Goal: Task Accomplishment & Management: Manage account settings

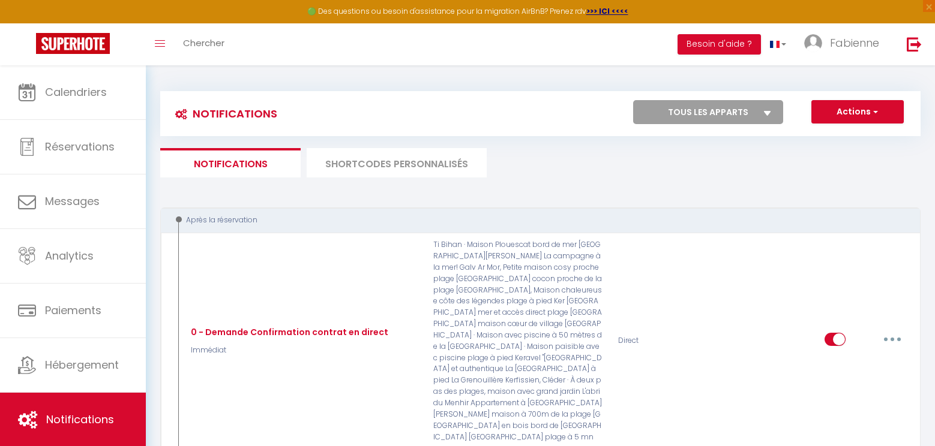
scroll to position [5042, 0]
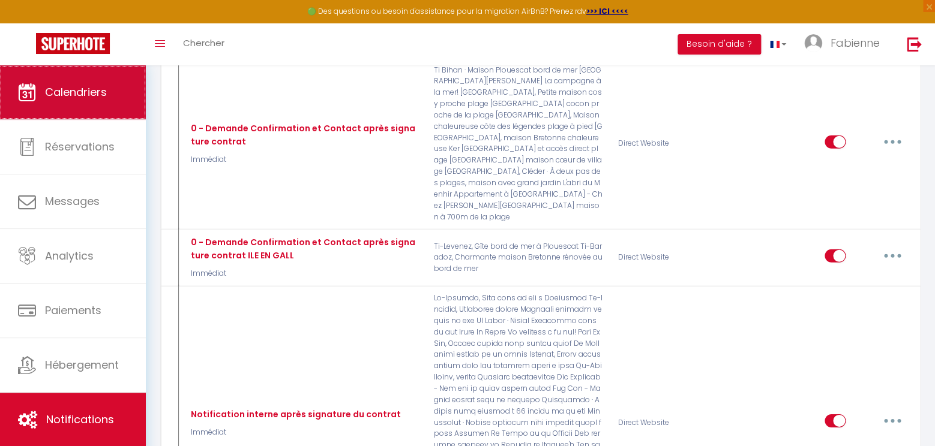
click at [57, 101] on link "Calendriers" at bounding box center [73, 92] width 146 height 54
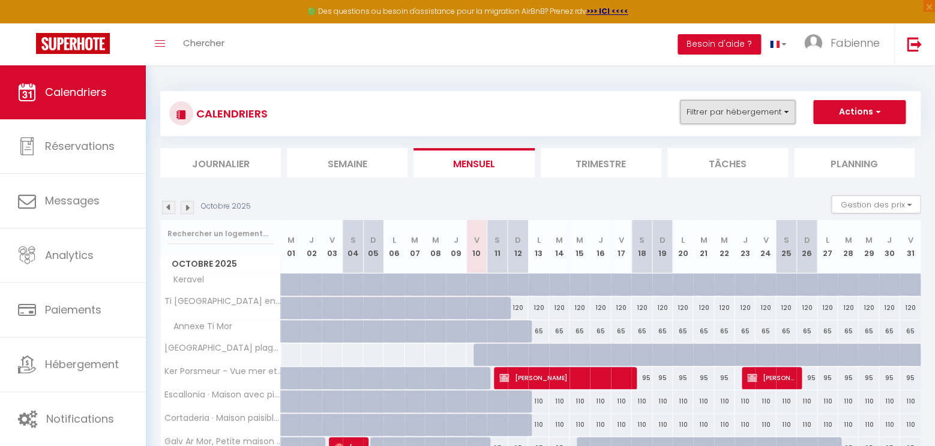
click at [764, 113] on button "Filtrer par hébergement" at bounding box center [737, 112] width 115 height 24
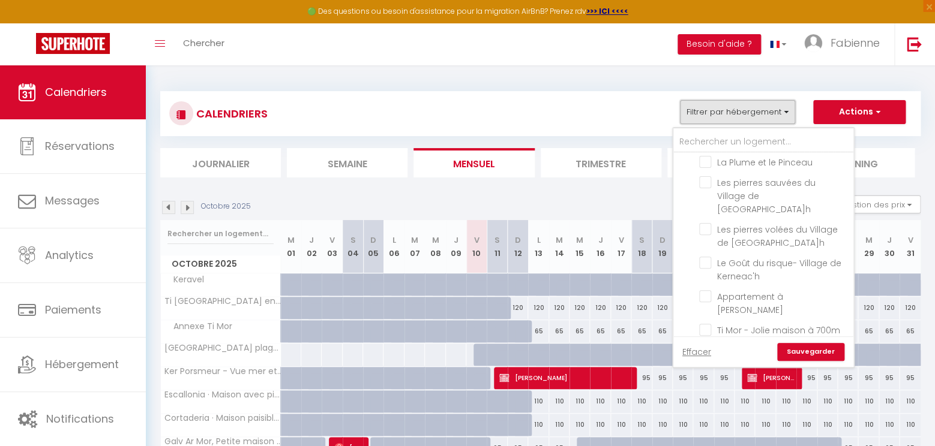
scroll to position [748, 0]
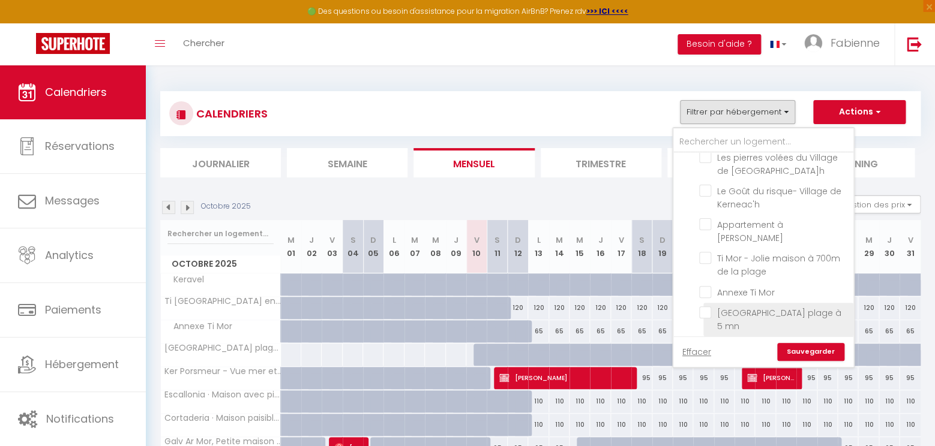
click at [710, 307] on input "[GEOGRAPHIC_DATA] plage à 5 mn" at bounding box center [774, 313] width 150 height 12
checkbox input "true"
checkbox input "false"
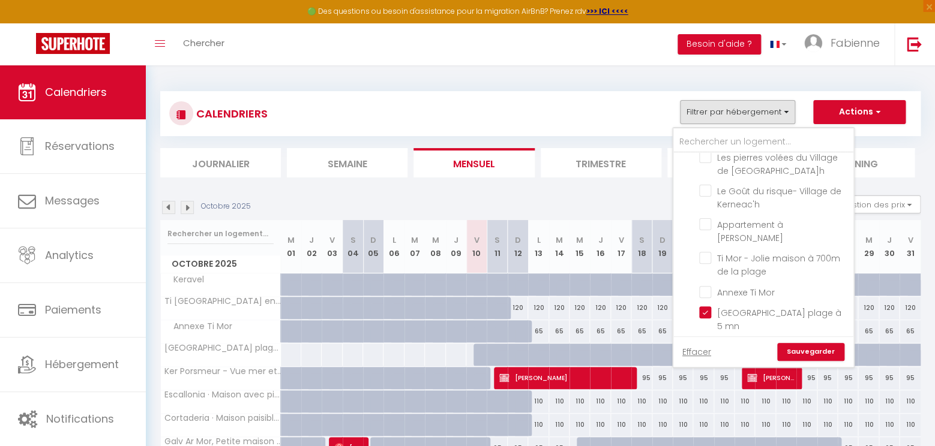
checkbox input "false"
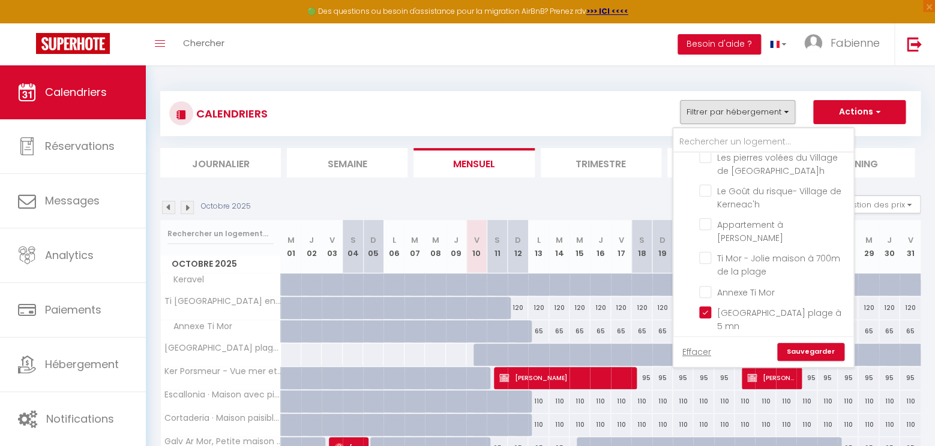
checkbox input "false"
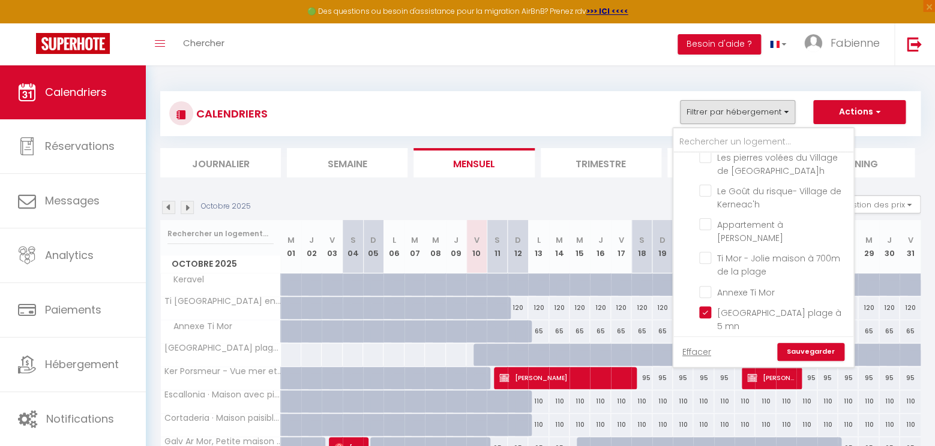
checkbox input "false"
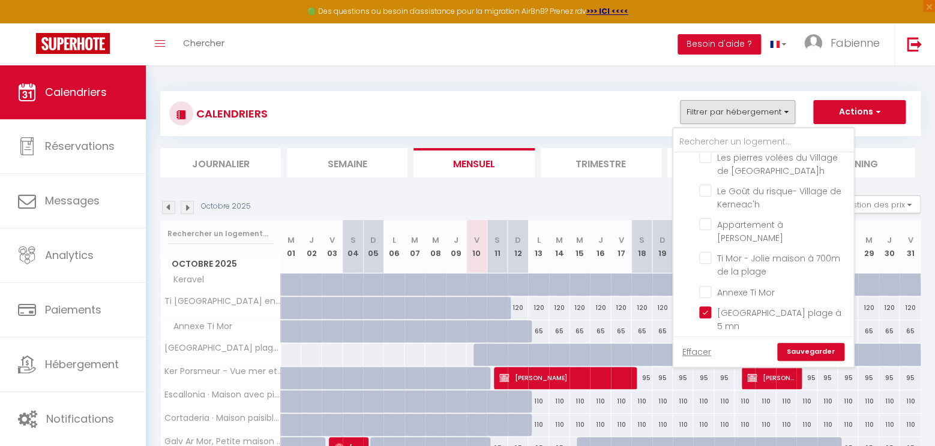
checkbox input "false"
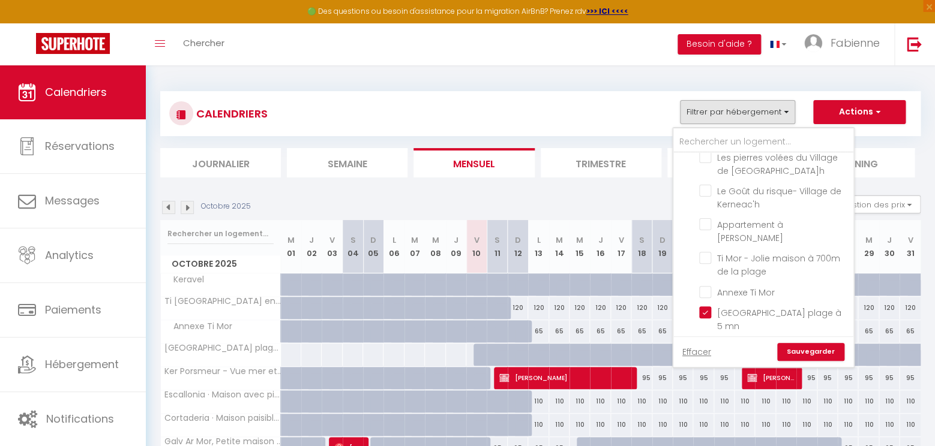
checkbox input "false"
click at [820, 350] on link "Sauvegarder" at bounding box center [810, 352] width 67 height 18
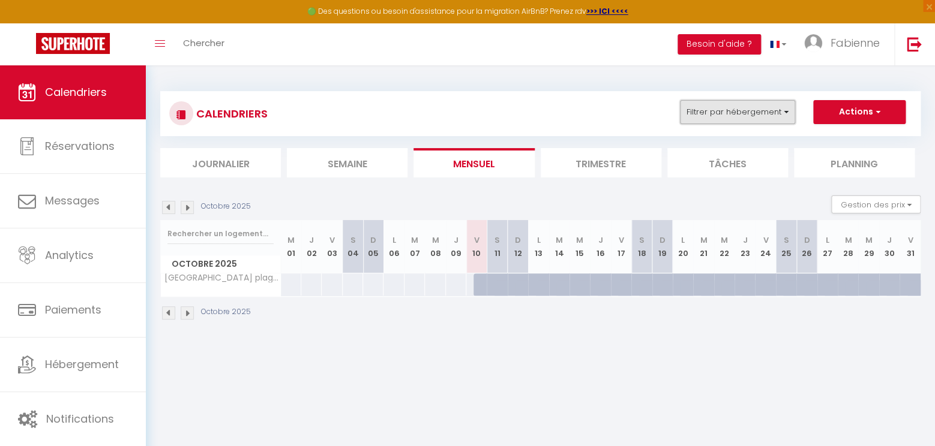
click at [776, 118] on button "Filtrer par hébergement" at bounding box center [737, 112] width 115 height 24
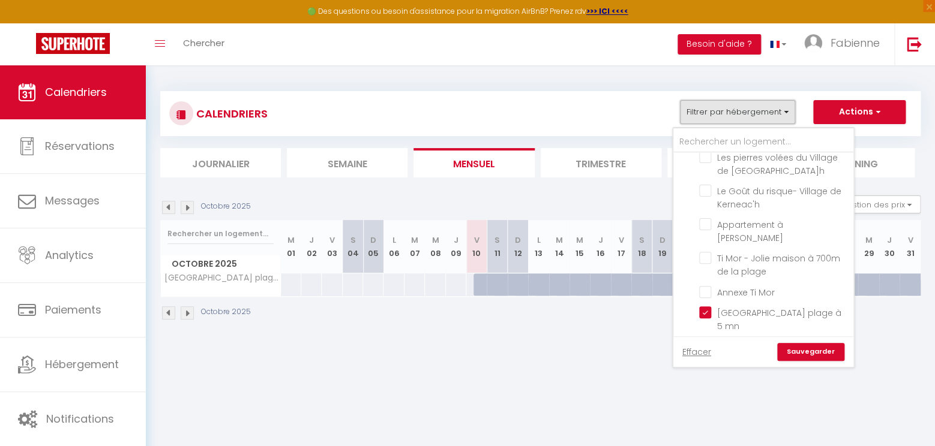
click at [776, 118] on button "Filtrer par hébergement" at bounding box center [737, 112] width 115 height 24
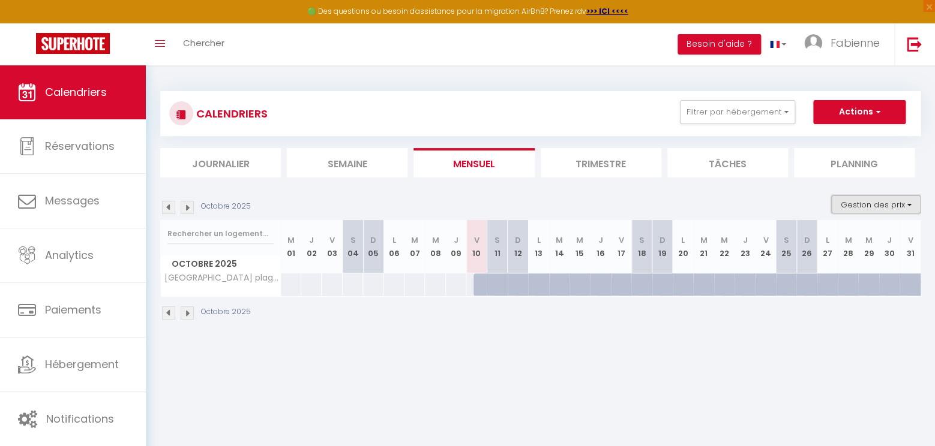
click at [860, 210] on button "Gestion des prix" at bounding box center [875, 205] width 89 height 18
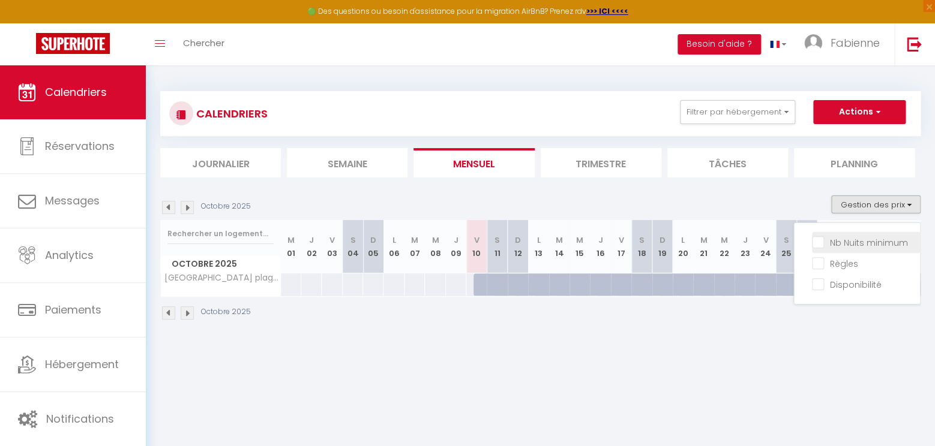
click at [823, 244] on input "Nb Nuits minimum" at bounding box center [866, 242] width 108 height 12
checkbox input "true"
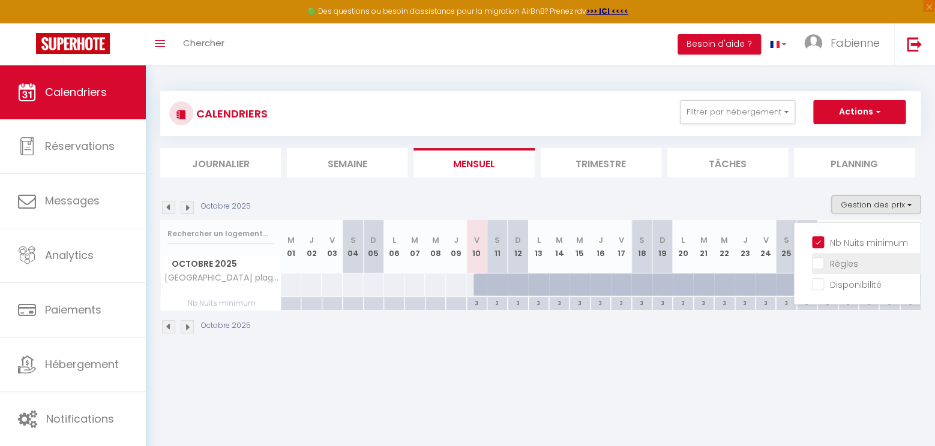
click at [818, 264] on input "Règles" at bounding box center [866, 263] width 108 height 12
checkbox input "true"
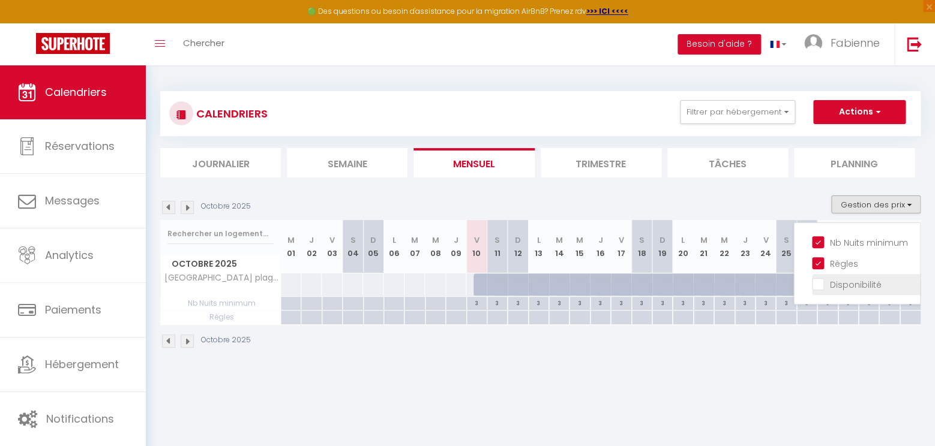
click at [824, 290] on label "Disponibilité" at bounding box center [853, 284] width 58 height 13
click at [817, 290] on input "Disponibilité" at bounding box center [866, 284] width 108 height 12
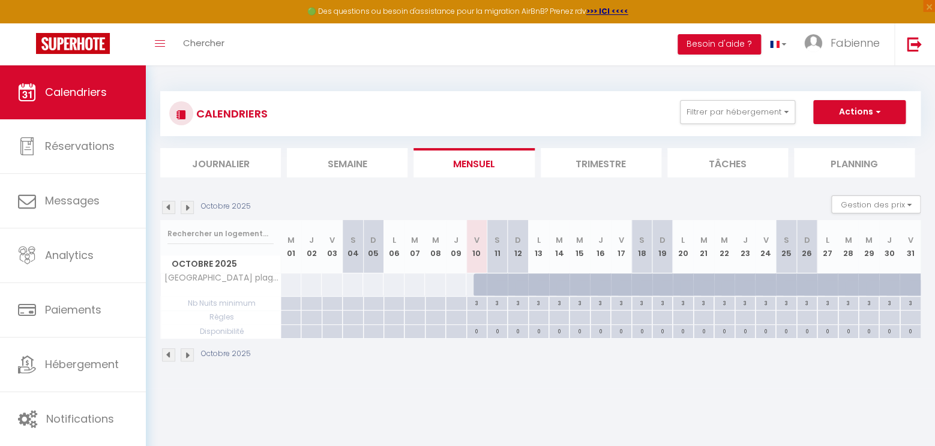
click at [188, 214] on div "Octobre 2025 Gestion des prix Nb Nuits minimum Règles Disponibilité" at bounding box center [540, 208] width 760 height 25
click at [184, 211] on img at bounding box center [187, 207] width 13 height 13
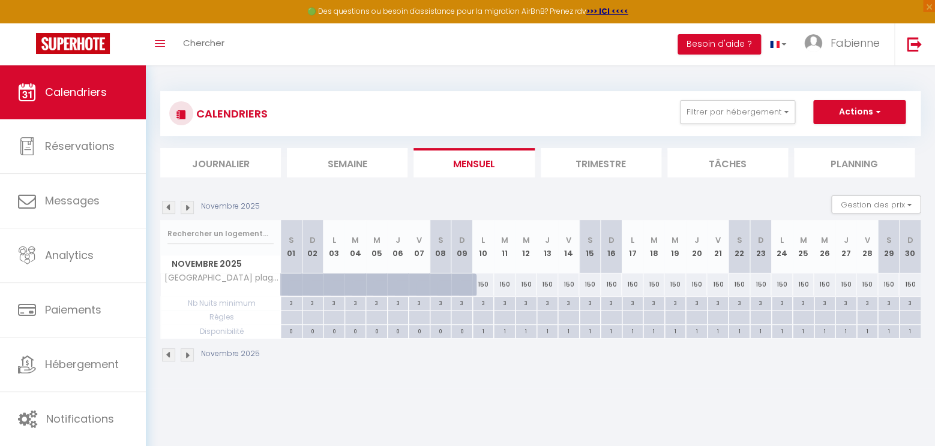
click at [338, 332] on div "0" at bounding box center [333, 330] width 21 height 11
select select
type input "Lun 03 Novembre 2025"
type input "[DATE]"
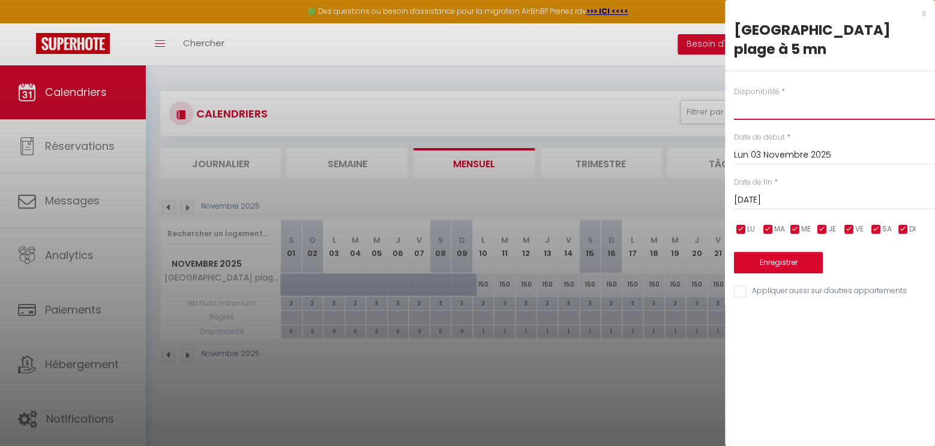
click at [734, 97] on select "Disponible Indisponible" at bounding box center [834, 108] width 201 height 23
select select "1"
click option "Disponible" at bounding box center [0, 0] width 0 height 0
click at [784, 202] on input "[DATE]" at bounding box center [834, 201] width 201 height 16
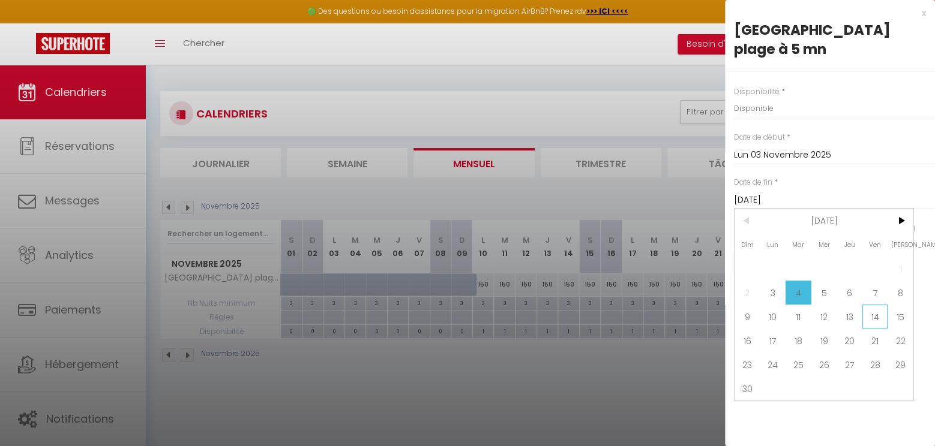
click at [878, 323] on span "14" at bounding box center [875, 317] width 26 height 24
type input "Ven 14 Novembre 2025"
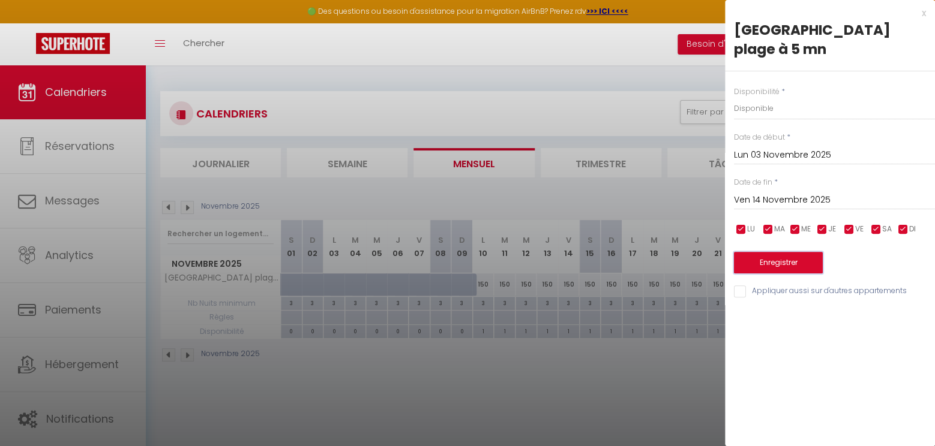
click at [805, 256] on button "Enregistrer" at bounding box center [778, 263] width 89 height 22
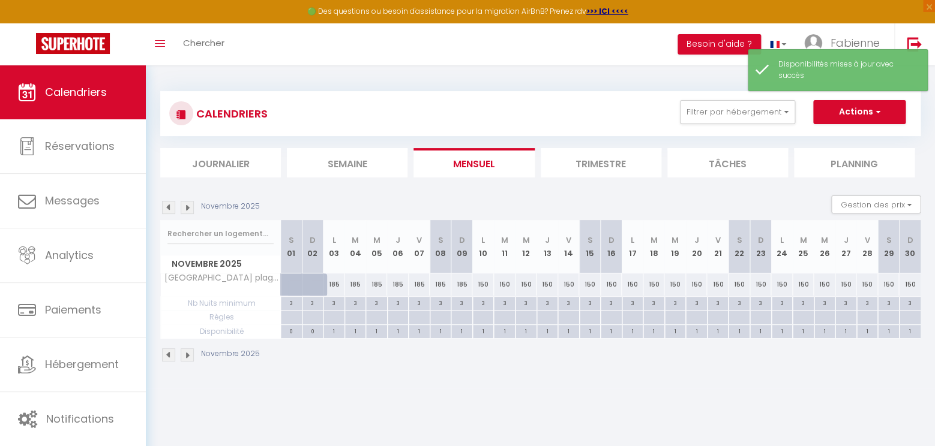
click at [335, 287] on div "185" at bounding box center [334, 285] width 22 height 22
type input "185"
type input "Lun 03 Novembre 2025"
type input "[DATE]"
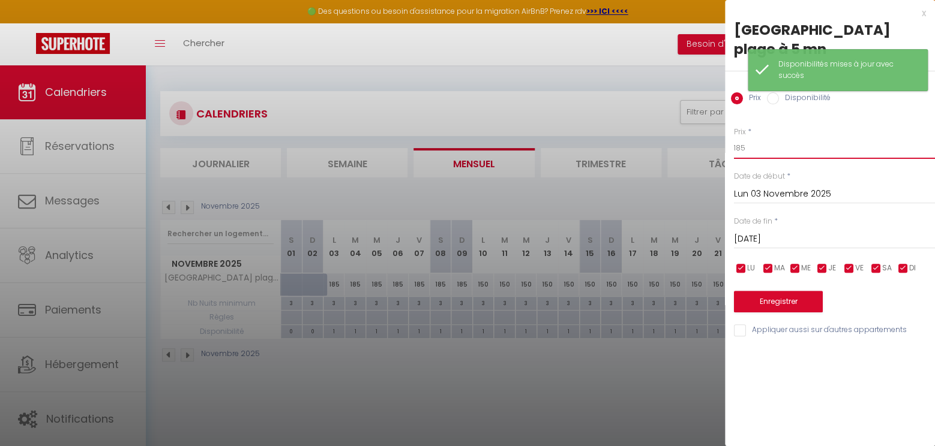
drag, startPoint x: 763, startPoint y: 150, endPoint x: 685, endPoint y: 145, distance: 78.2
click at [734, 145] on input "185" at bounding box center [834, 148] width 201 height 22
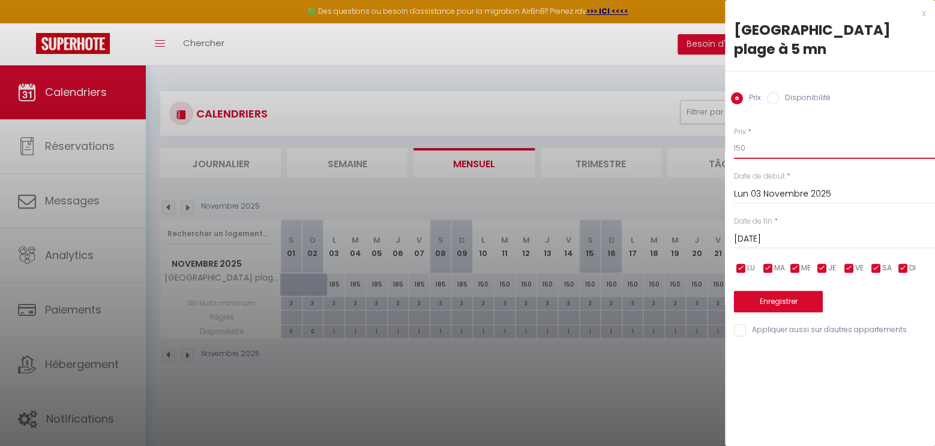
type input "150"
click at [829, 241] on input "[DATE]" at bounding box center [834, 240] width 201 height 16
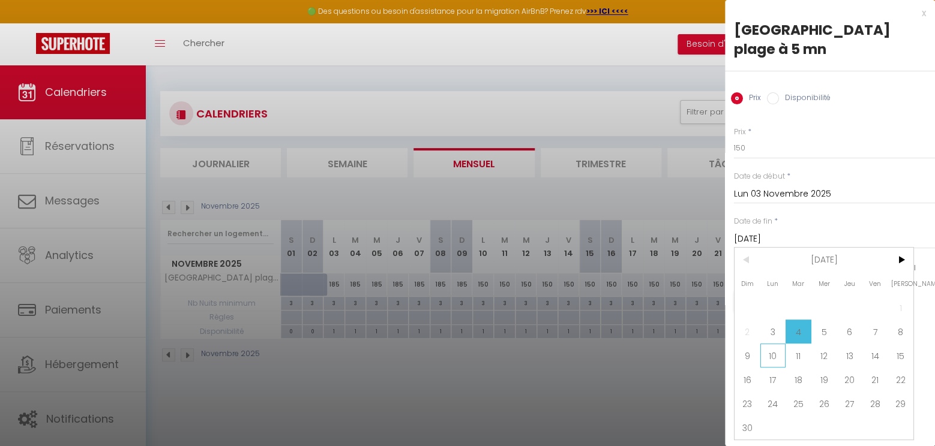
click at [772, 362] on span "10" at bounding box center [773, 356] width 26 height 24
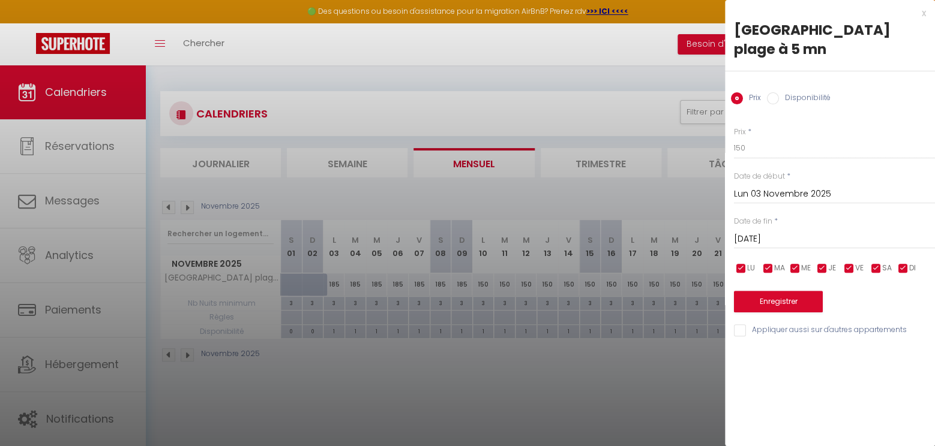
type input "Lun 10 Novembre 2025"
click at [794, 299] on button "Enregistrer" at bounding box center [778, 302] width 89 height 22
